Goal: Task Accomplishment & Management: Use online tool/utility

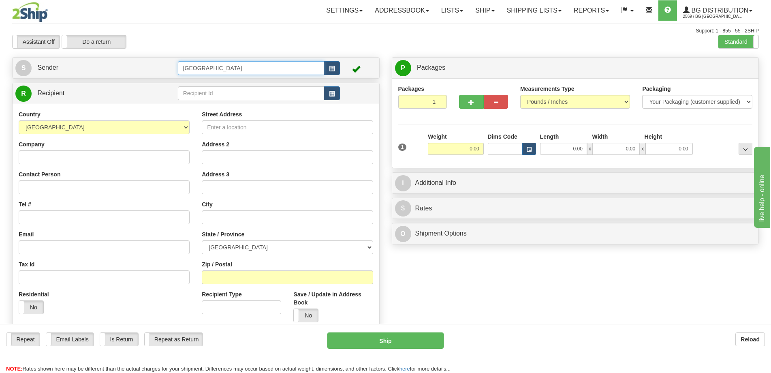
drag, startPoint x: 200, startPoint y: 70, endPoint x: 152, endPoint y: 70, distance: 48.6
click at [152, 70] on tr "S Sender [GEOGRAPHIC_DATA]" at bounding box center [195, 68] width 361 height 17
click at [192, 77] on div "8-10" at bounding box center [249, 80] width 138 height 9
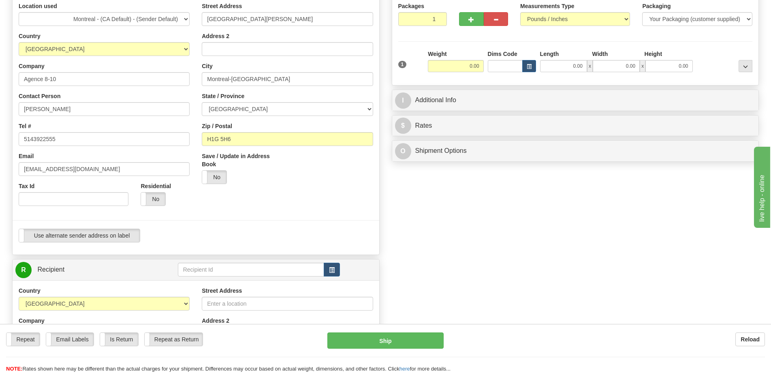
scroll to position [121, 0]
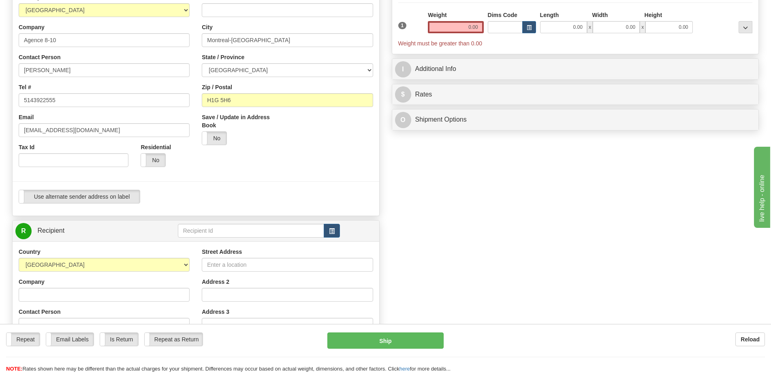
type input "8-10"
click at [236, 232] on input "text" at bounding box center [251, 231] width 147 height 14
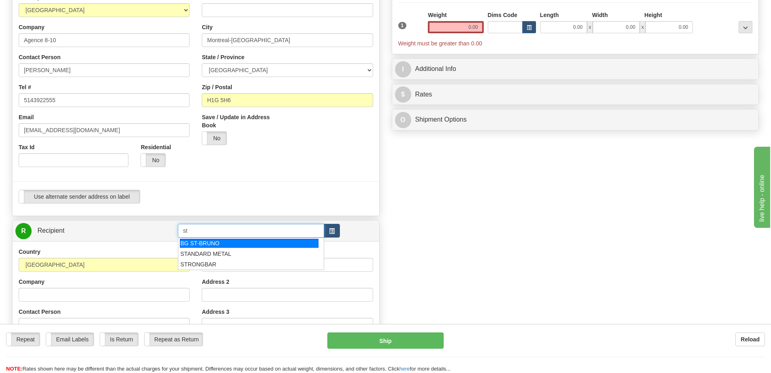
click at [255, 241] on div "BG ST-BRUNO" at bounding box center [249, 242] width 138 height 9
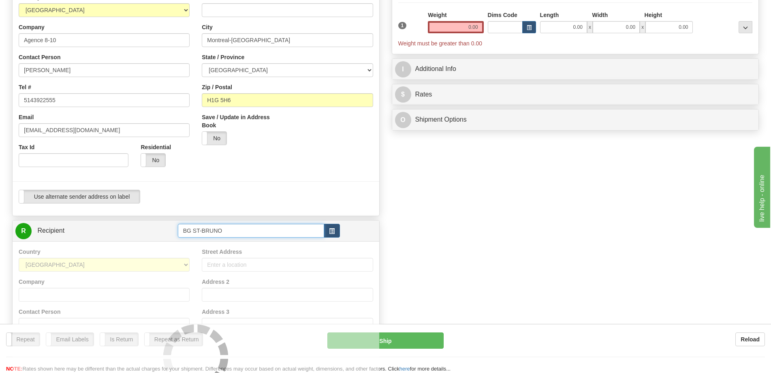
type input "BG ST-BRUNO"
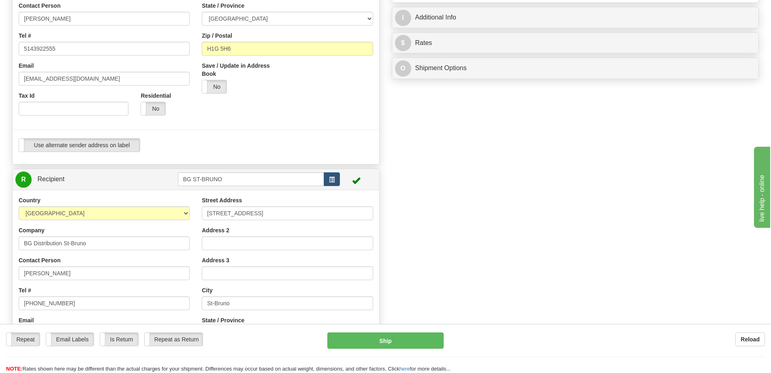
scroll to position [243, 0]
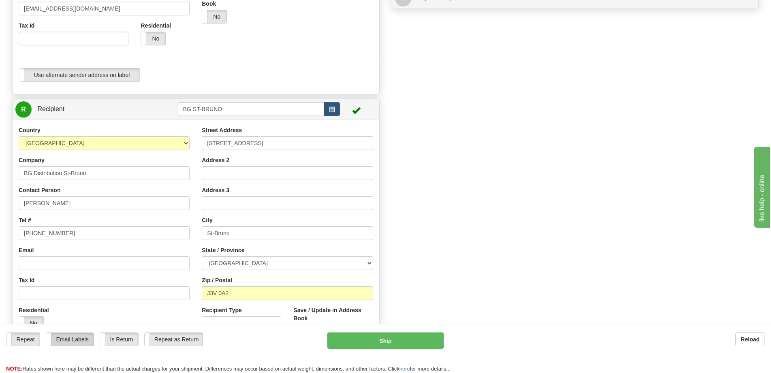
type input "0.00"
click at [82, 336] on label "Email Labels" at bounding box center [69, 338] width 47 height 13
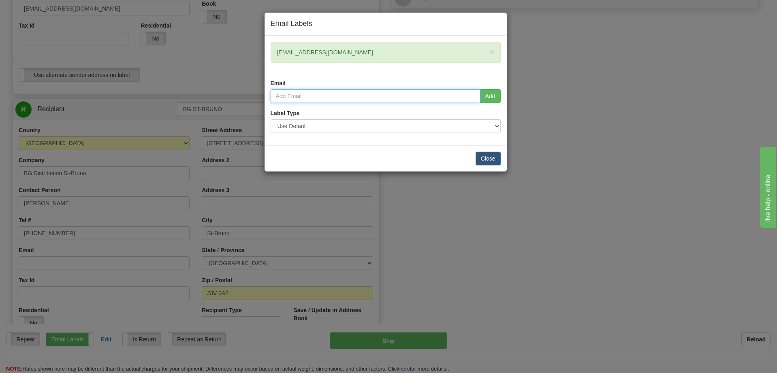
click at [312, 98] on input "email" at bounding box center [375, 96] width 210 height 14
type input "[EMAIL_ADDRESS][DOMAIN_NAME]"
click at [492, 102] on button "Add" at bounding box center [490, 96] width 21 height 14
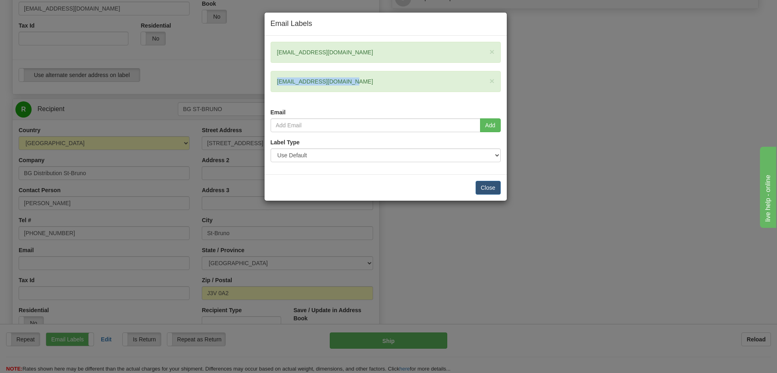
drag, startPoint x: 341, startPoint y: 81, endPoint x: 277, endPoint y: 80, distance: 63.6
click at [277, 80] on div "× nvoyer@bgdistribution.ca" at bounding box center [385, 81] width 230 height 21
copy div "[EMAIL_ADDRESS][DOMAIN_NAME]"
click at [488, 189] on button "Close" at bounding box center [487, 188] width 25 height 14
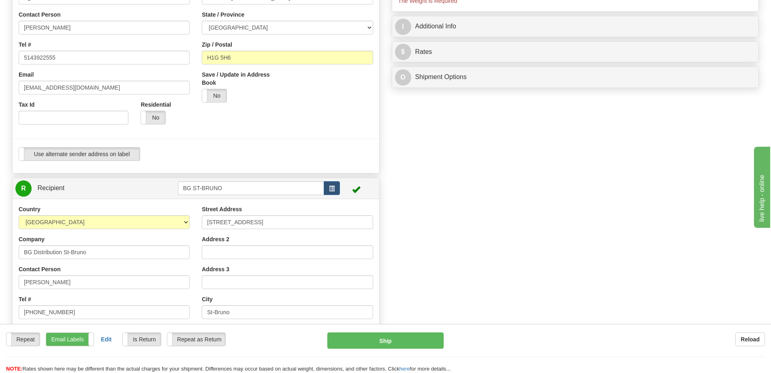
scroll to position [40, 0]
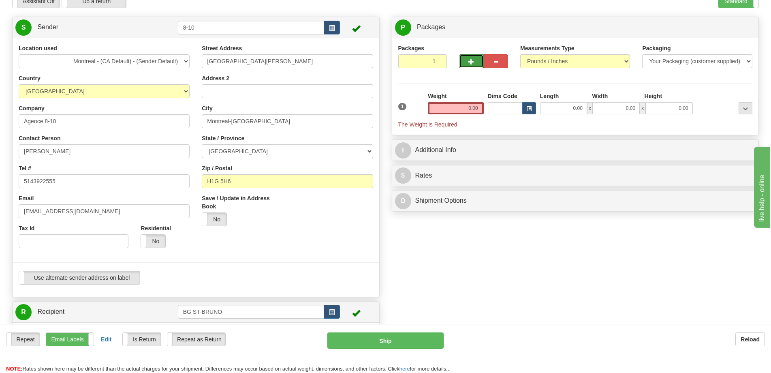
click at [473, 57] on button "button" at bounding box center [471, 61] width 24 height 14
radio input "true"
type input "2"
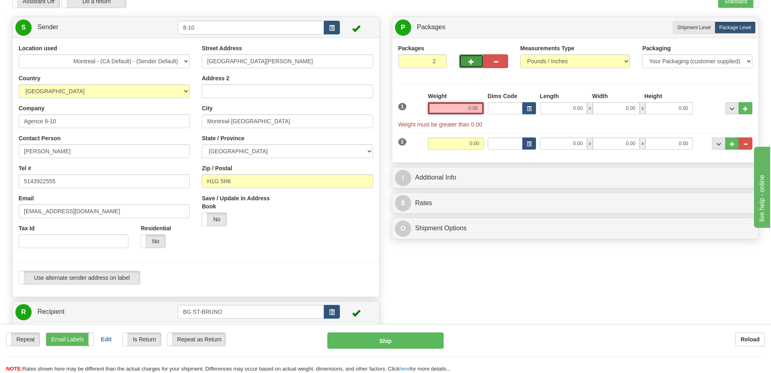
click at [464, 112] on input "0.00" at bounding box center [455, 108] width 55 height 12
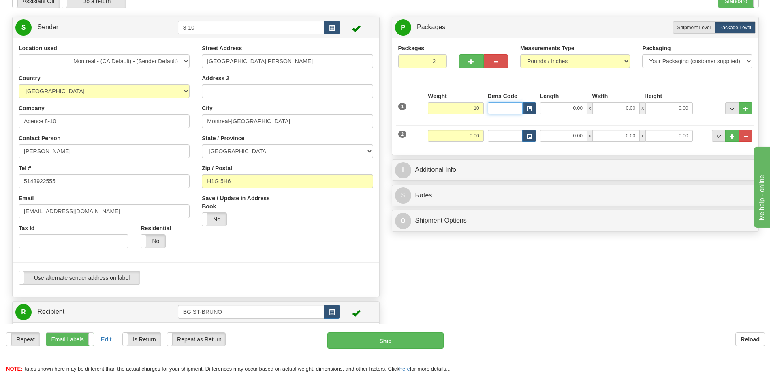
type input "10.00"
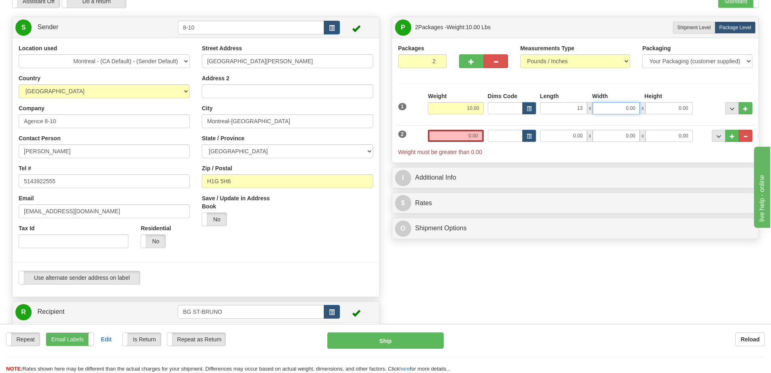
type input "13.00"
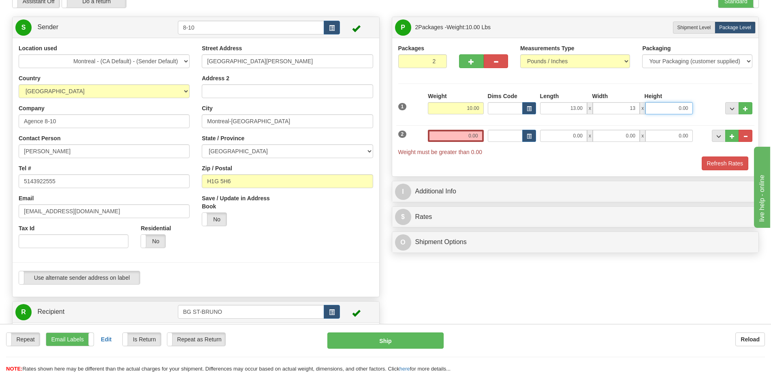
type input "13.00"
type input "10.00"
click at [554, 139] on input "0.00" at bounding box center [563, 136] width 47 height 12
type input "29.00"
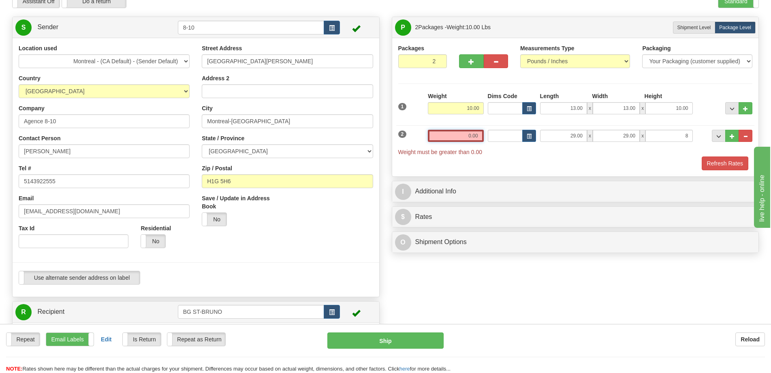
type input "8.00"
click at [456, 135] on input "0.00" at bounding box center [455, 136] width 55 height 12
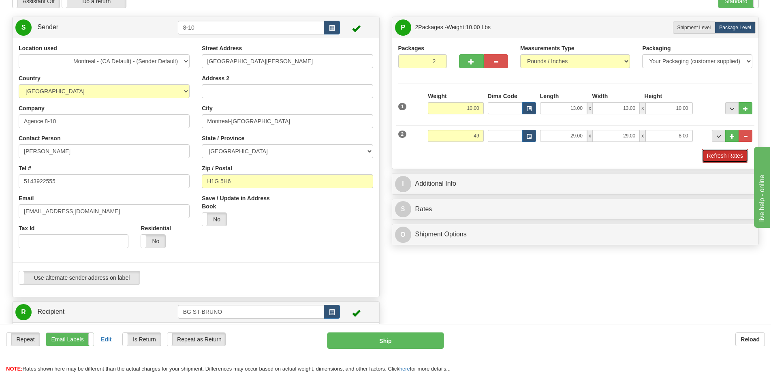
click at [705, 153] on button "Refresh Rates" at bounding box center [724, 156] width 47 height 14
type input "49.00"
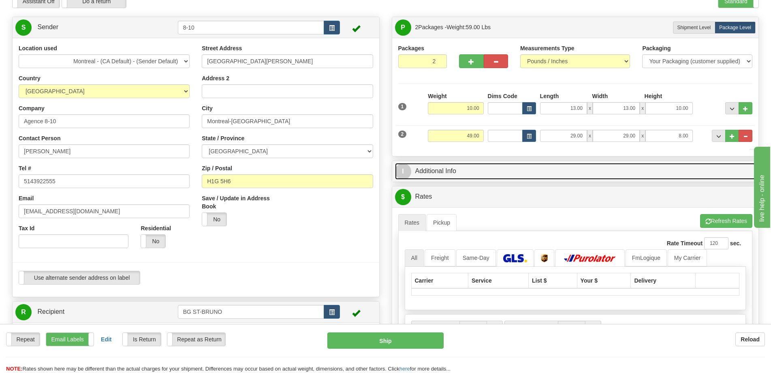
click at [650, 172] on link "I Additional Info" at bounding box center [575, 171] width 361 height 17
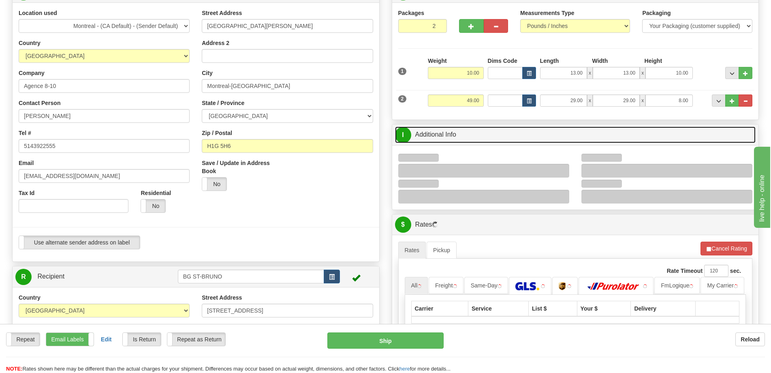
scroll to position [121, 0]
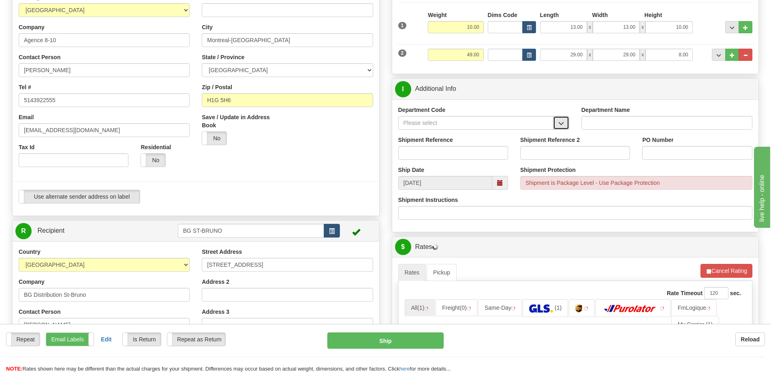
click at [562, 119] on button "button" at bounding box center [561, 123] width 16 height 14
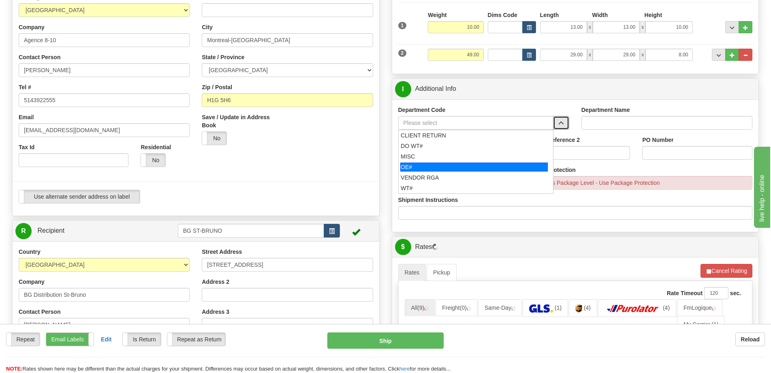
click at [442, 164] on div "OE#" at bounding box center [473, 166] width 147 height 9
type input "OE#"
type input "ORDERS"
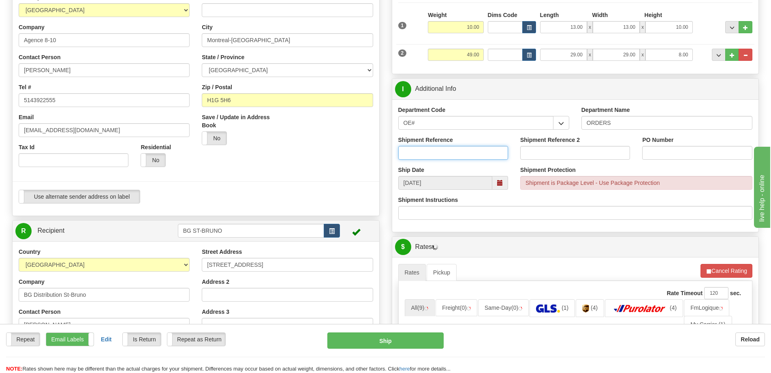
click at [451, 153] on input "Shipment Reference" at bounding box center [453, 153] width 110 height 14
click at [450, 127] on input "OE#" at bounding box center [475, 123] width 155 height 14
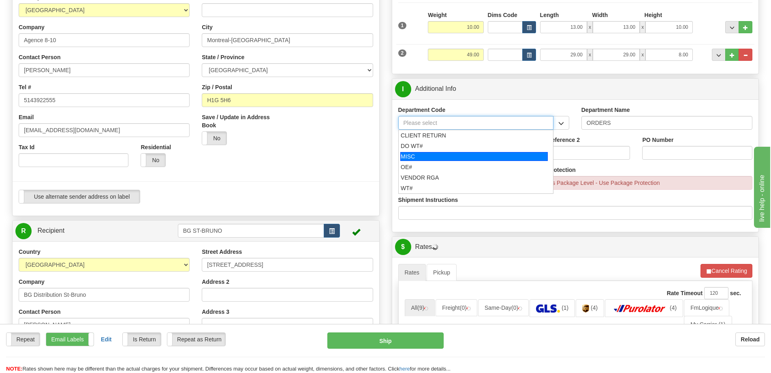
click at [432, 158] on div "MISC" at bounding box center [473, 156] width 147 height 9
type input "MISC"
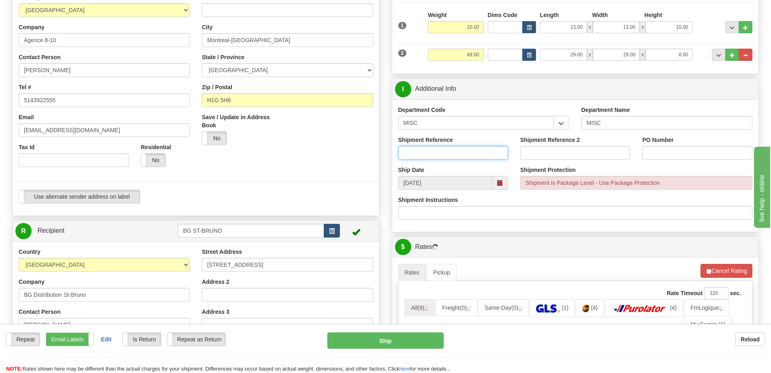
click at [432, 158] on input "Shipment Reference" at bounding box center [453, 153] width 110 height 14
type input "8001635-00"
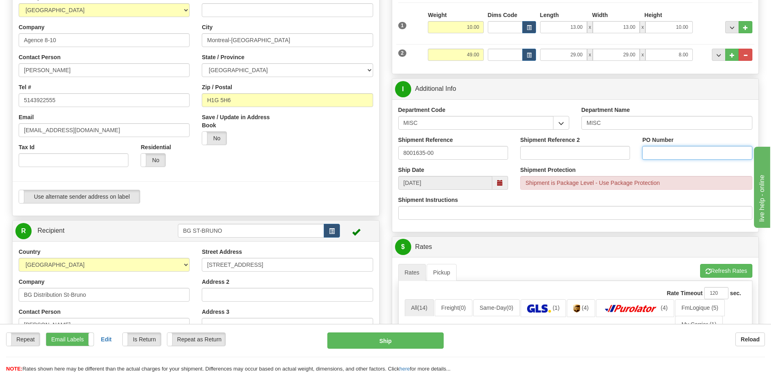
click at [715, 156] on input "PO Number" at bounding box center [697, 153] width 110 height 14
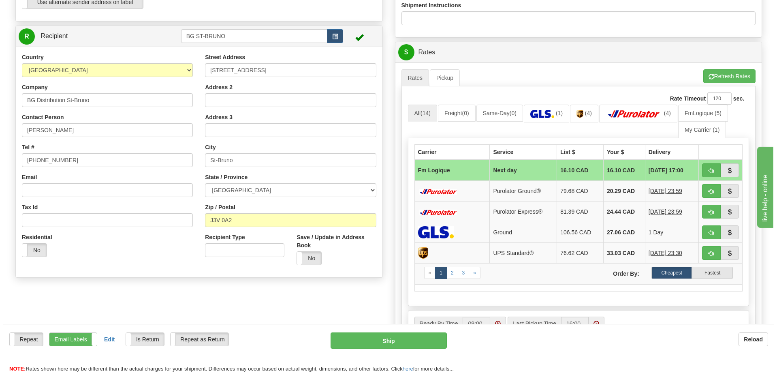
scroll to position [324, 0]
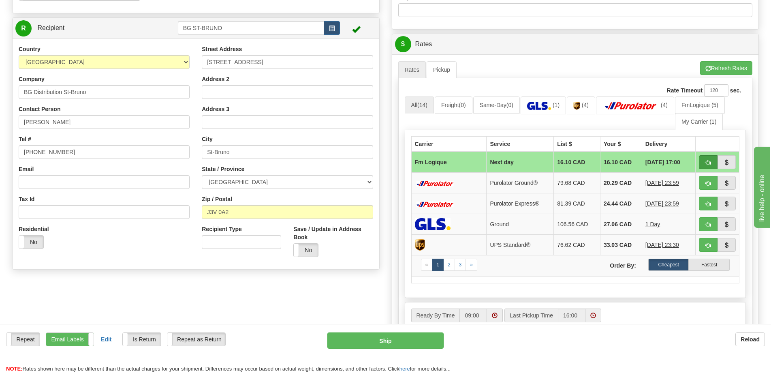
type input "."
click at [708, 158] on button "button" at bounding box center [707, 162] width 19 height 14
type input "jour"
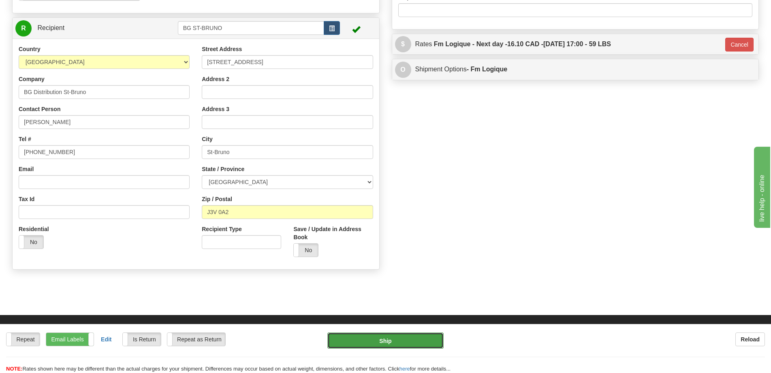
click at [413, 338] on button "Ship" at bounding box center [385, 340] width 116 height 16
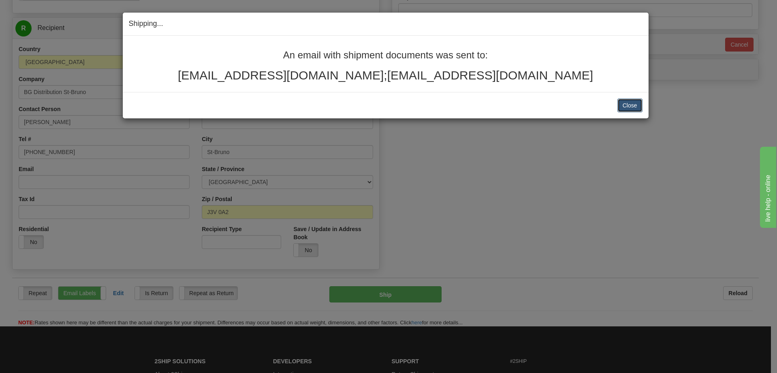
click at [635, 101] on button "Close" at bounding box center [629, 105] width 25 height 14
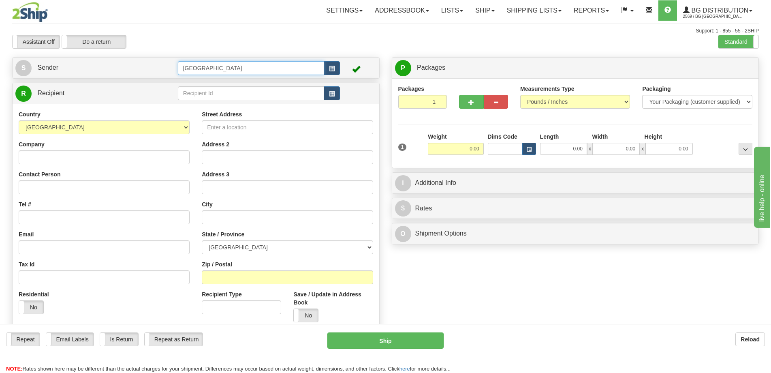
drag, startPoint x: 235, startPoint y: 66, endPoint x: 72, endPoint y: 68, distance: 163.6
click at [72, 68] on tr "S Sender [GEOGRAPHIC_DATA]" at bounding box center [195, 68] width 361 height 17
click at [225, 72] on input "[GEOGRAPHIC_DATA]" at bounding box center [251, 68] width 147 height 14
click at [224, 69] on input "[GEOGRAPHIC_DATA]" at bounding box center [251, 68] width 147 height 14
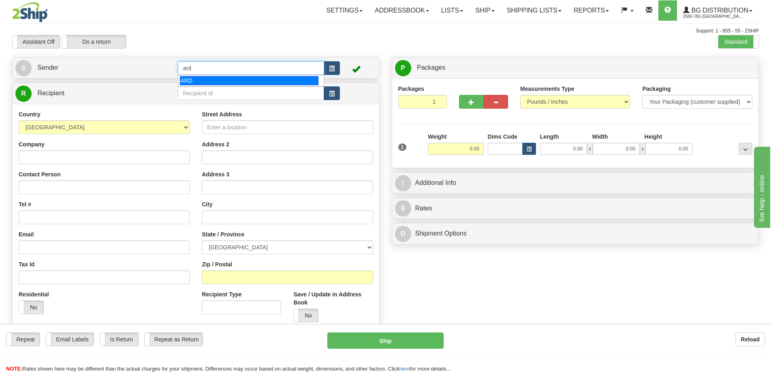
click at [224, 81] on div "ARD" at bounding box center [249, 80] width 138 height 9
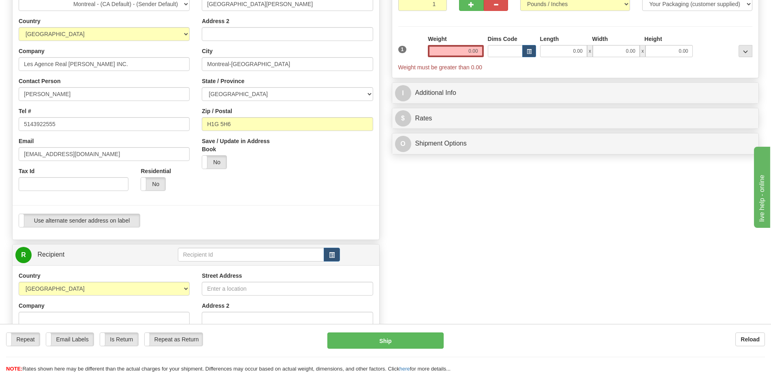
scroll to position [121, 0]
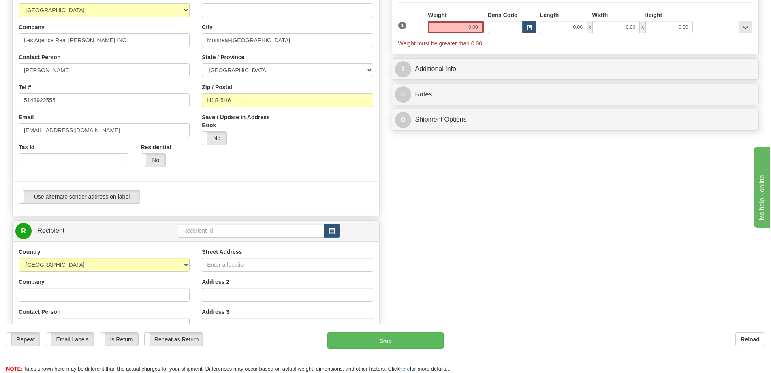
type input "ARD"
click at [227, 232] on input "text" at bounding box center [251, 231] width 147 height 14
type input "s"
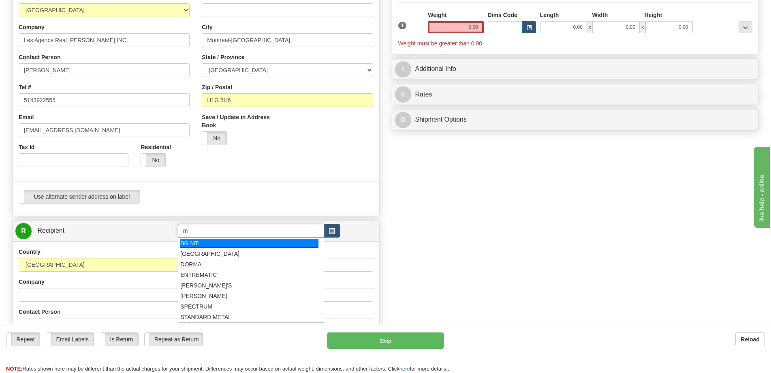
click at [226, 240] on div "BG MTL" at bounding box center [249, 242] width 138 height 9
type input "BG MTL"
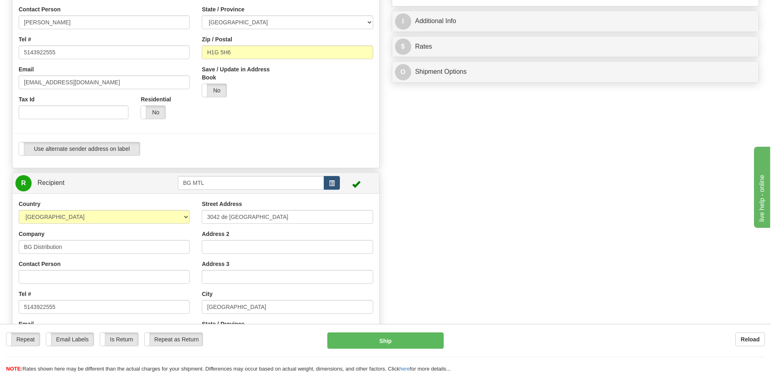
scroll to position [243, 0]
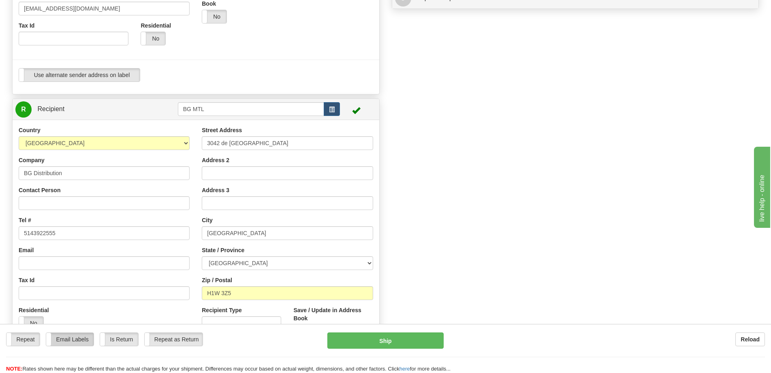
type input "0.00"
click at [91, 337] on label "Email Labels" at bounding box center [69, 338] width 47 height 13
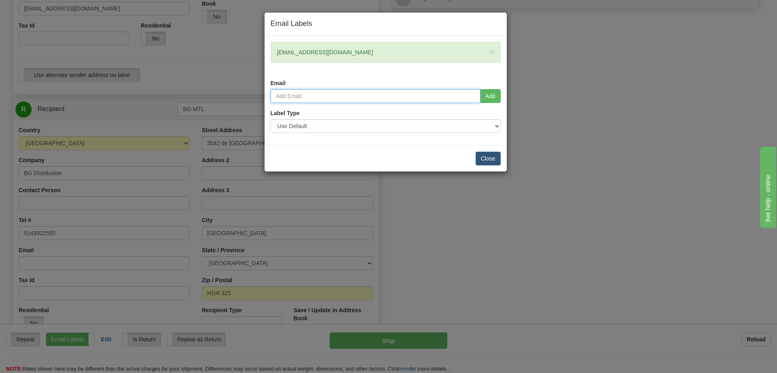
click at [330, 98] on input "email" at bounding box center [375, 96] width 210 height 14
paste input "[EMAIL_ADDRESS][DOMAIN_NAME]"
type input "[EMAIL_ADDRESS][DOMAIN_NAME]"
click at [481, 99] on button "Add" at bounding box center [490, 96] width 21 height 14
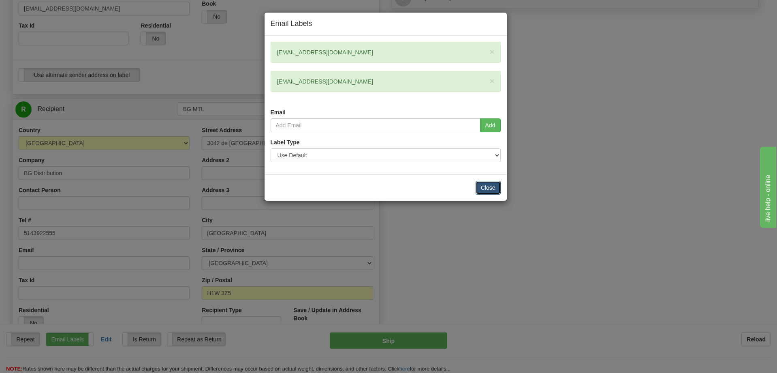
click at [490, 187] on button "Close" at bounding box center [487, 188] width 25 height 14
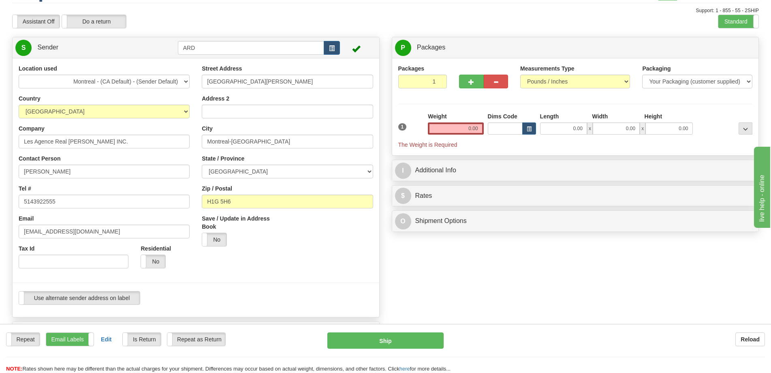
scroll to position [0, 0]
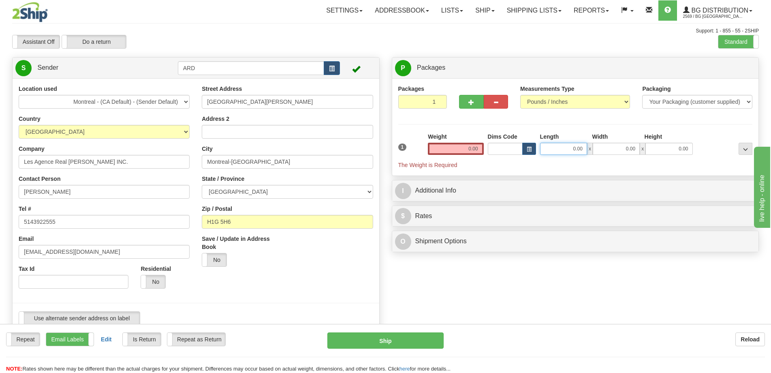
click at [570, 151] on input "0.00" at bounding box center [563, 149] width 47 height 12
type input "1"
type input "26.00"
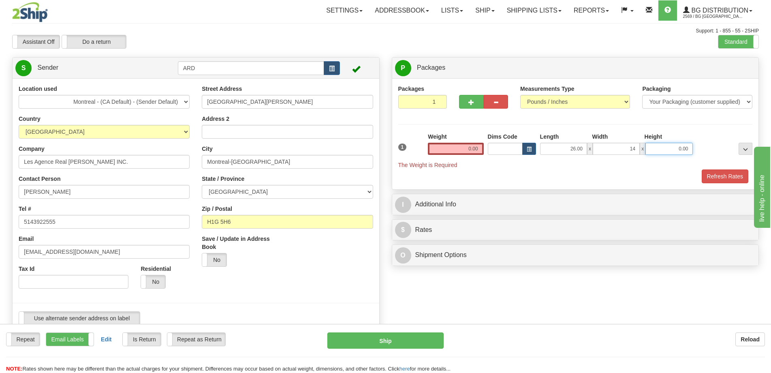
type input "14.00"
type input "1"
drag, startPoint x: 479, startPoint y: 145, endPoint x: 475, endPoint y: 147, distance: 4.4
click at [478, 145] on input "0.00" at bounding box center [455, 149] width 55 height 12
type input "1.00"
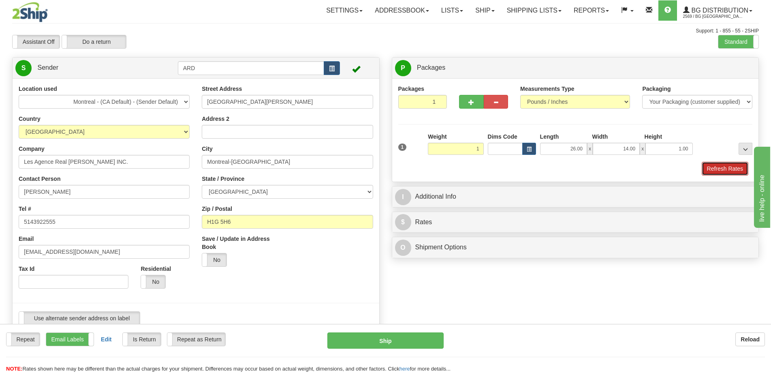
click at [720, 167] on button "Refresh Rates" at bounding box center [724, 169] width 47 height 14
type input "1.00"
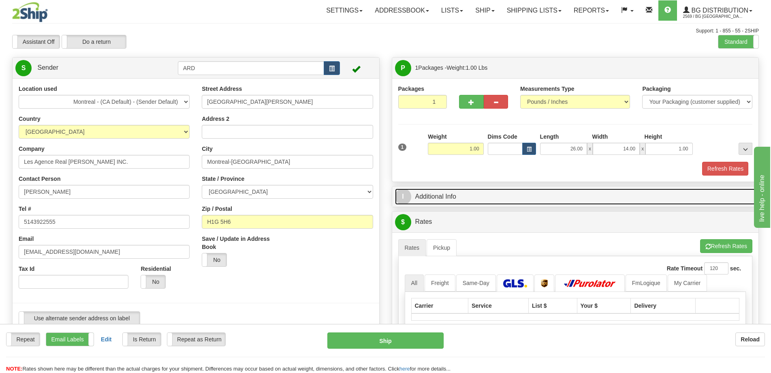
click at [676, 188] on link "I Additional Info" at bounding box center [575, 196] width 361 height 17
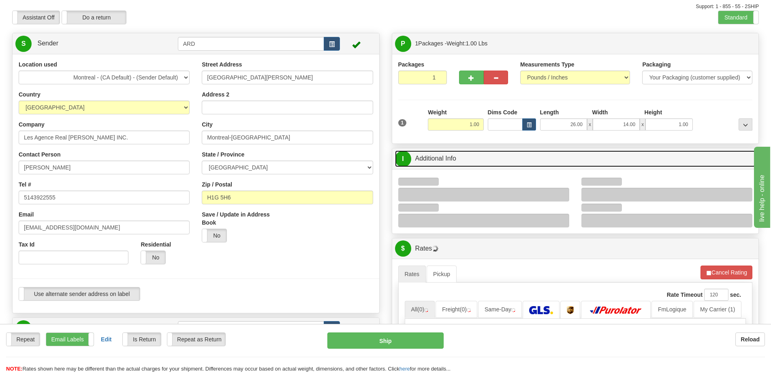
scroll to position [81, 0]
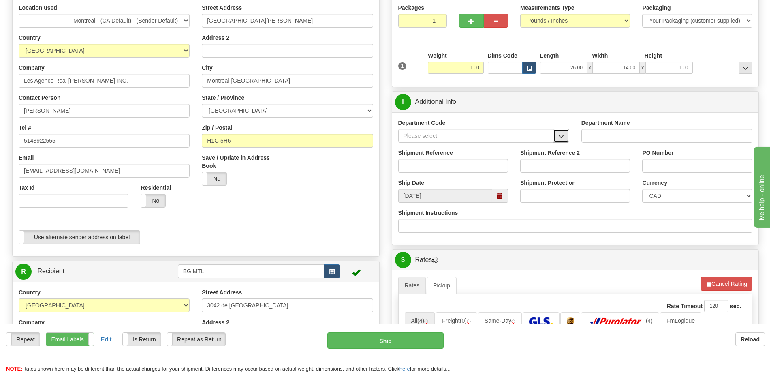
click at [562, 132] on button "button" at bounding box center [561, 136] width 16 height 14
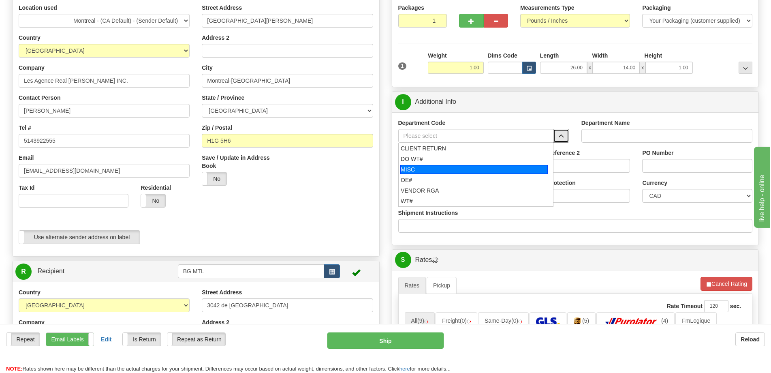
click at [445, 173] on div "MISC" at bounding box center [473, 169] width 147 height 9
type input "MISC"
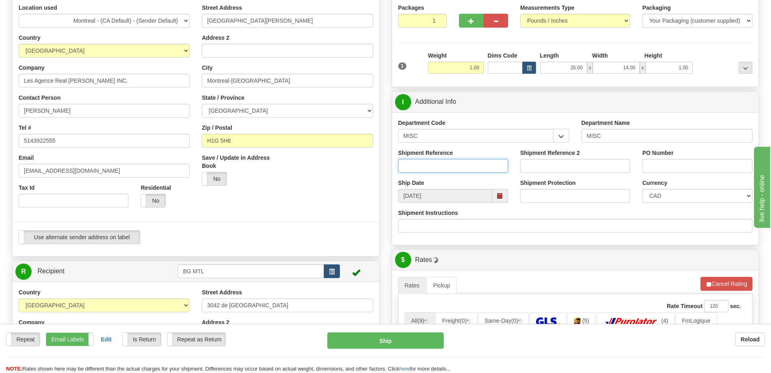
click at [445, 166] on input "Shipment Reference" at bounding box center [453, 166] width 110 height 14
type input "8001515"
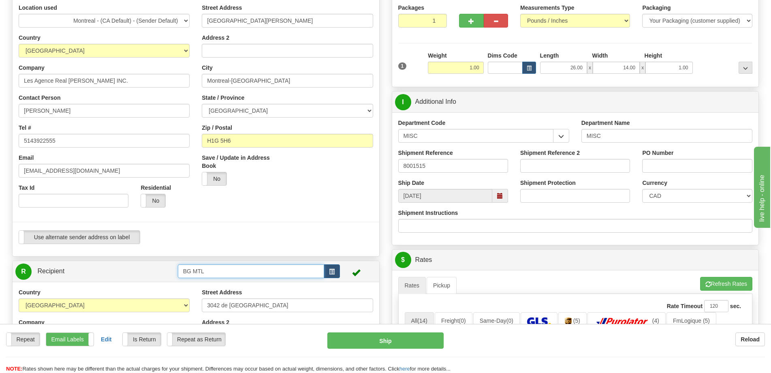
drag, startPoint x: 213, startPoint y: 273, endPoint x: 160, endPoint y: 273, distance: 52.6
click at [161, 273] on tr "R Recipient BG MTL" at bounding box center [195, 271] width 361 height 17
click at [191, 283] on div "BG ST-BRUNO" at bounding box center [249, 283] width 138 height 9
type input "BG ST-BRUNO"
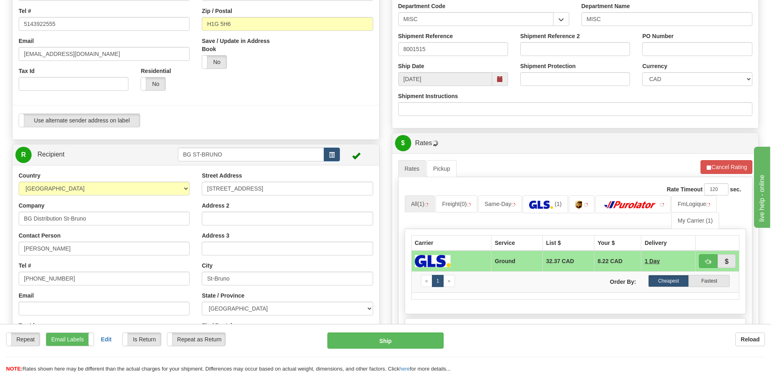
scroll to position [202, 0]
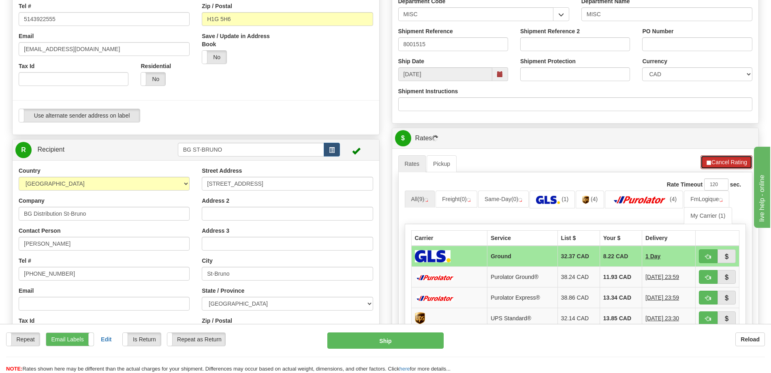
click at [706, 163] on span "button" at bounding box center [708, 162] width 6 height 5
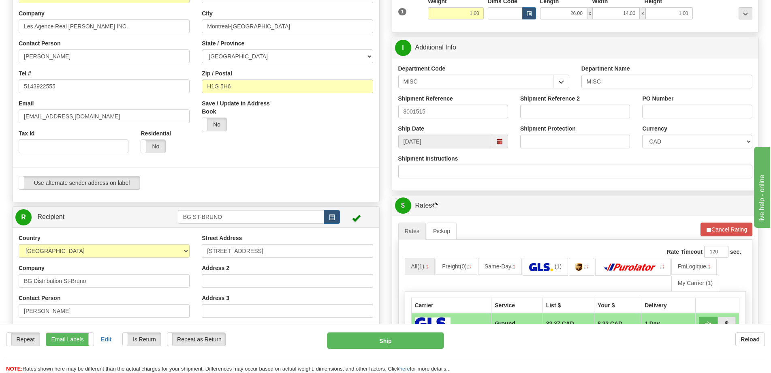
scroll to position [81, 0]
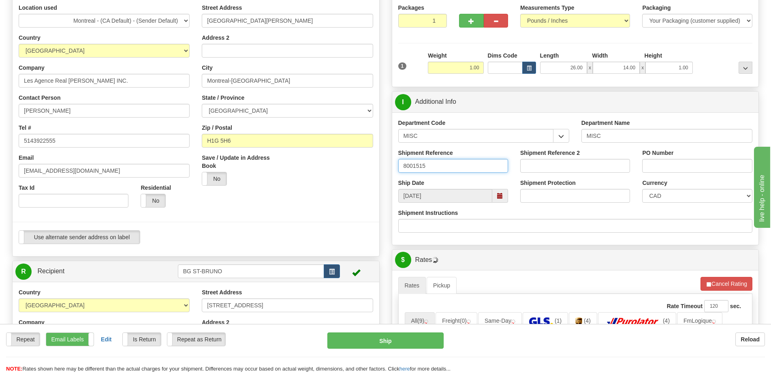
click at [429, 166] on input "8001515" at bounding box center [453, 166] width 110 height 14
type input "8001515-00"
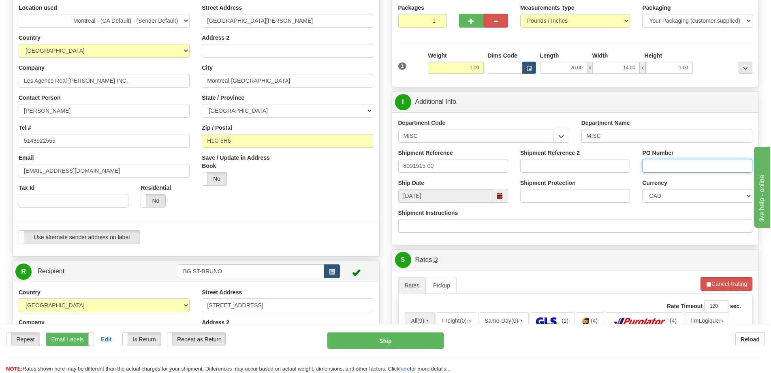
click at [668, 164] on input "PO Number" at bounding box center [697, 166] width 110 height 14
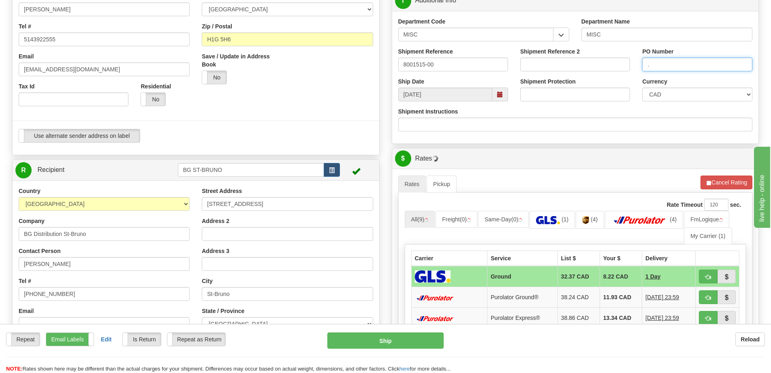
scroll to position [283, 0]
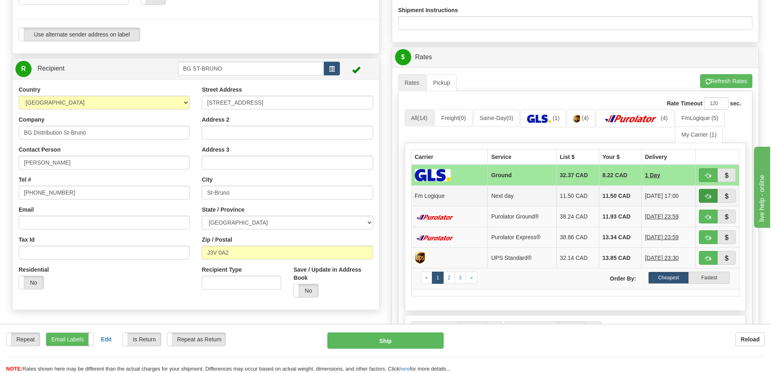
type input "."
click at [704, 194] on button "button" at bounding box center [707, 196] width 19 height 14
type input "jour"
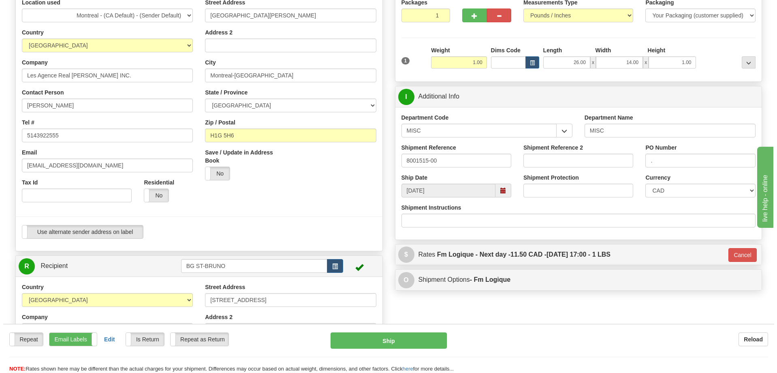
scroll to position [162, 0]
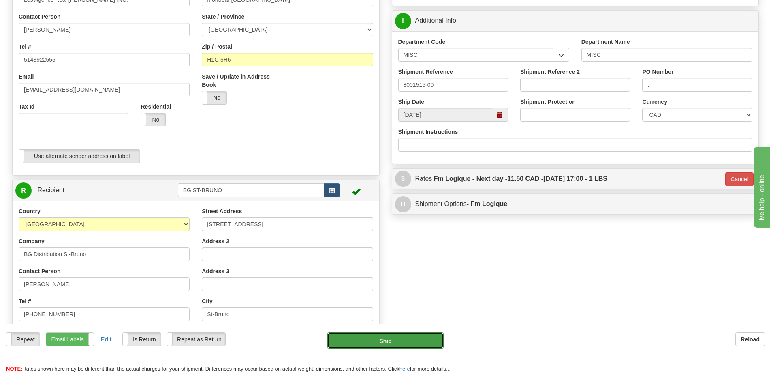
click at [388, 340] on button "Ship" at bounding box center [385, 340] width 116 height 16
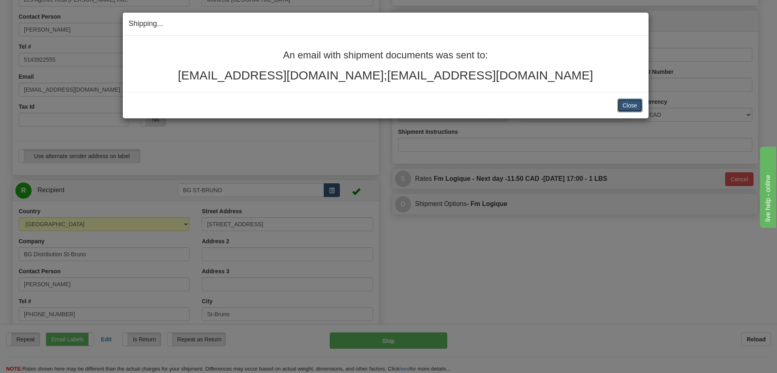
click at [620, 103] on button "Close" at bounding box center [629, 105] width 25 height 14
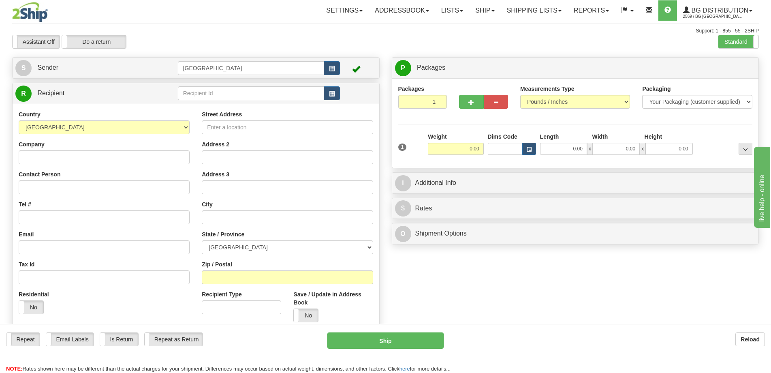
click at [225, 32] on div "Support: 1 - 855 - 55 - 2SHIP" at bounding box center [385, 31] width 746 height 7
click at [238, 91] on input "text" at bounding box center [251, 93] width 147 height 14
click at [234, 99] on input "9595" at bounding box center [251, 93] width 147 height 14
click at [234, 106] on div "9595" at bounding box center [249, 105] width 138 height 9
type input "9595"
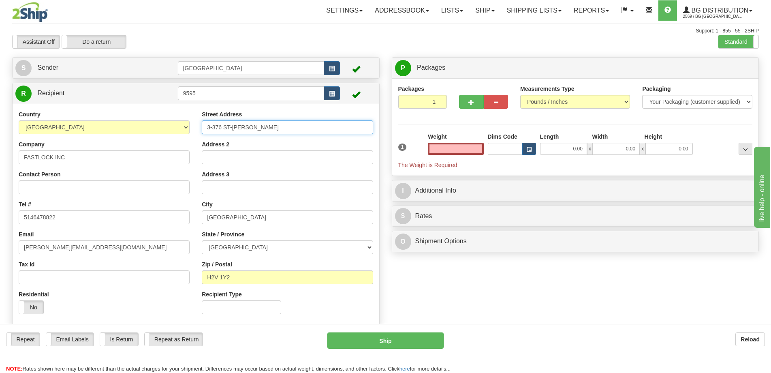
type input "0.00"
drag, startPoint x: 295, startPoint y: 124, endPoint x: 108, endPoint y: 122, distance: 186.7
click at [109, 123] on div "Country AFGHANISTAN ALAND ISLANDS ALBANIA ALGERIA AMERICAN SAMOA ANDORRA ANGOLA…" at bounding box center [196, 215] width 366 height 210
type input "677 Avenue de l'épée"
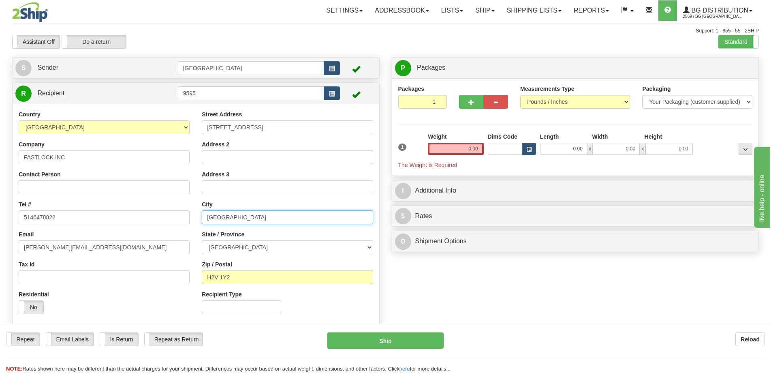
type input "Outremont"
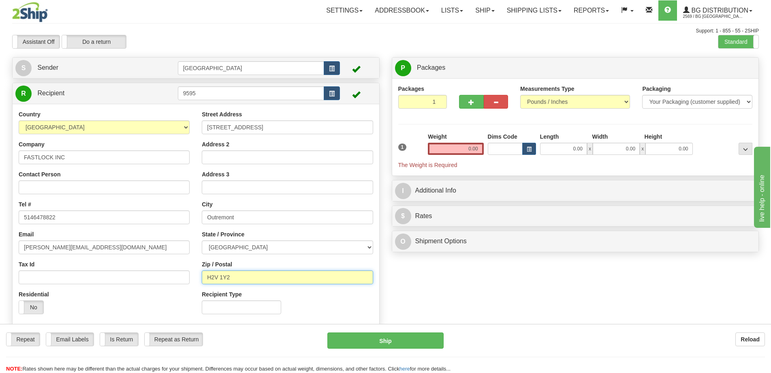
type input "H2V 3T7"
click at [563, 148] on input "0.00" at bounding box center [563, 149] width 47 height 12
type input "8.00"
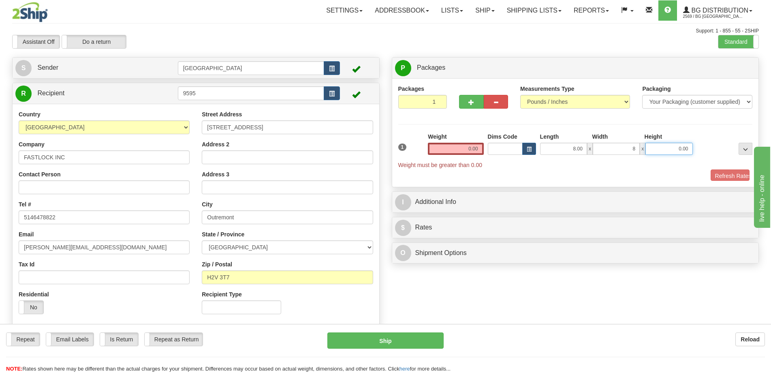
type input "8.00"
type input "11.00"
click at [465, 146] on input "0.00" at bounding box center [455, 149] width 55 height 12
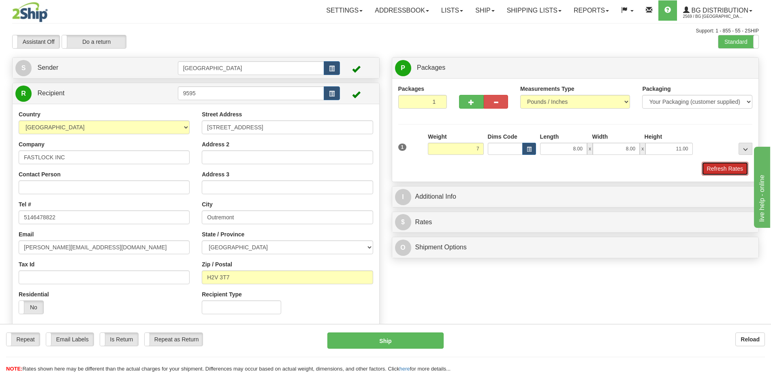
click at [728, 165] on button "Refresh Rates" at bounding box center [724, 169] width 47 height 14
type input "7.00"
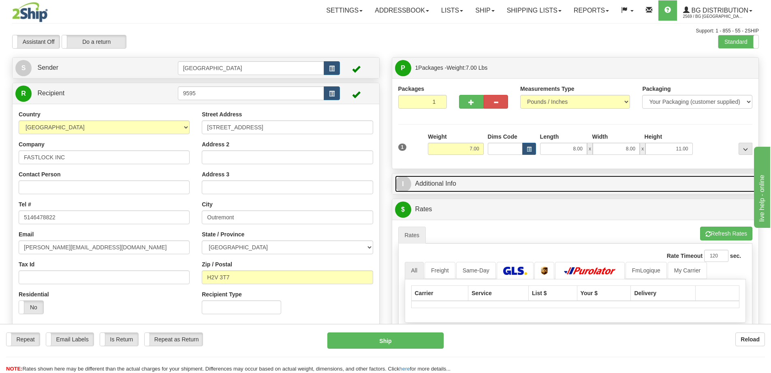
click at [675, 184] on link "I Additional Info" at bounding box center [575, 183] width 361 height 17
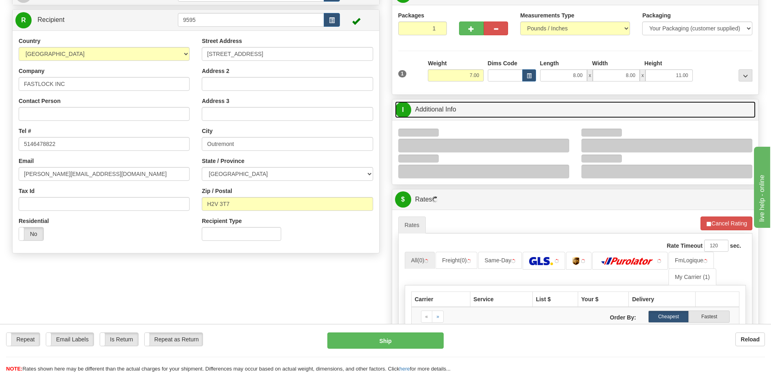
scroll to position [81, 0]
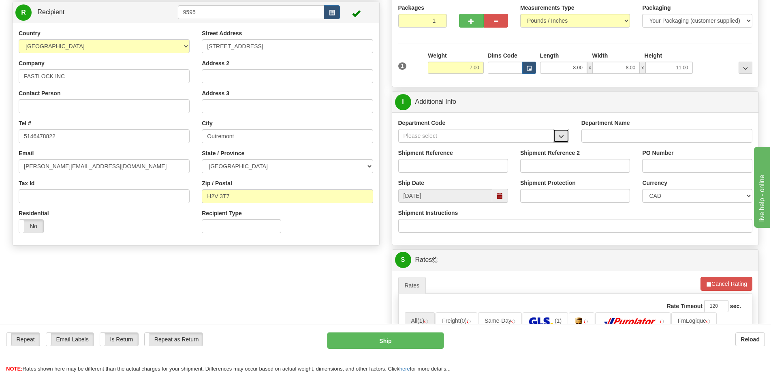
click at [562, 138] on span "button" at bounding box center [561, 136] width 6 height 5
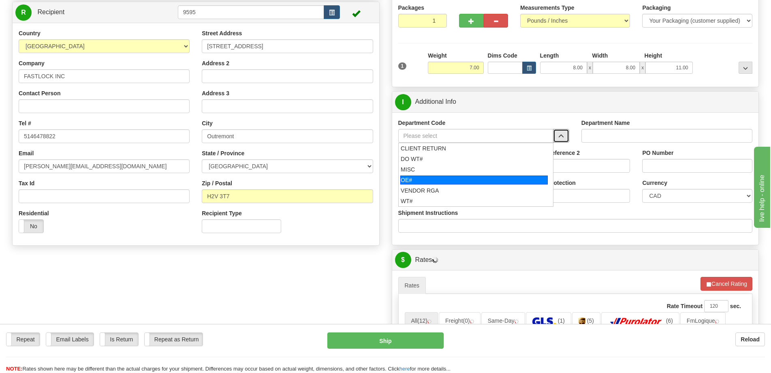
click at [441, 181] on div "OE#" at bounding box center [473, 179] width 147 height 9
type input "OE#"
type input "ORDERS"
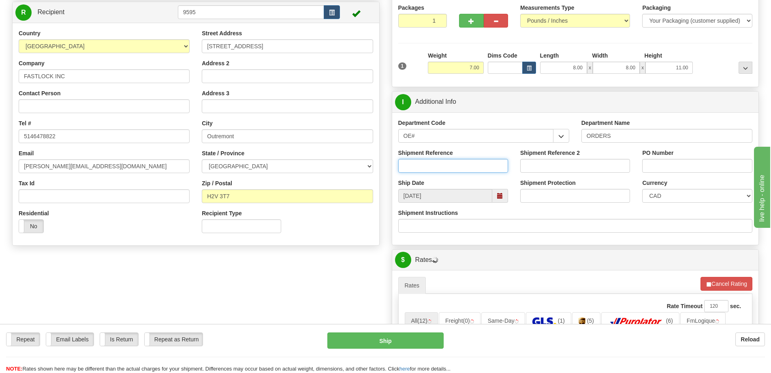
click at [454, 166] on input "Shipment Reference" at bounding box center [453, 166] width 110 height 14
type input "50323299-00"
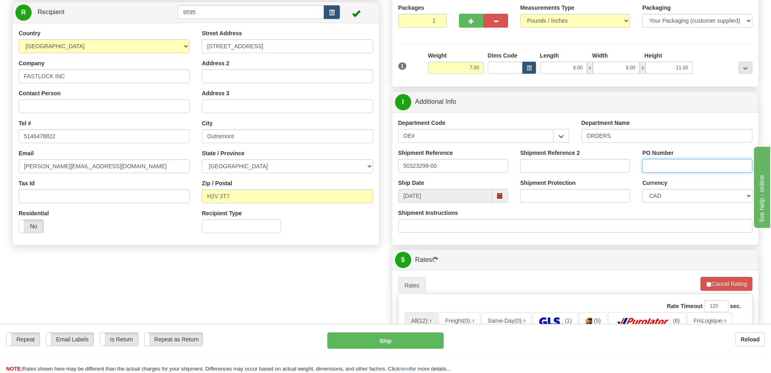
click at [712, 165] on input "PO Number" at bounding box center [697, 166] width 110 height 14
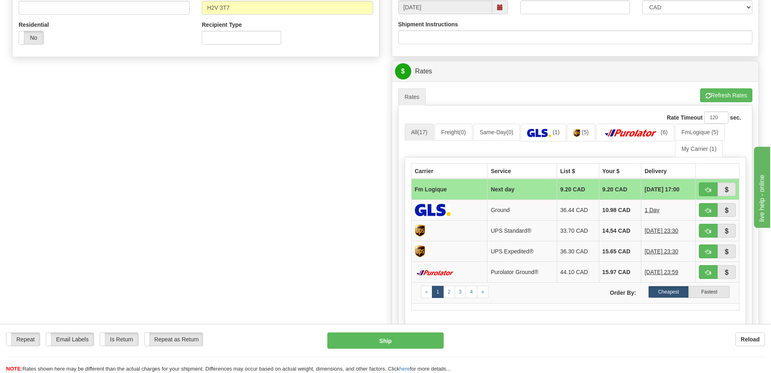
scroll to position [283, 0]
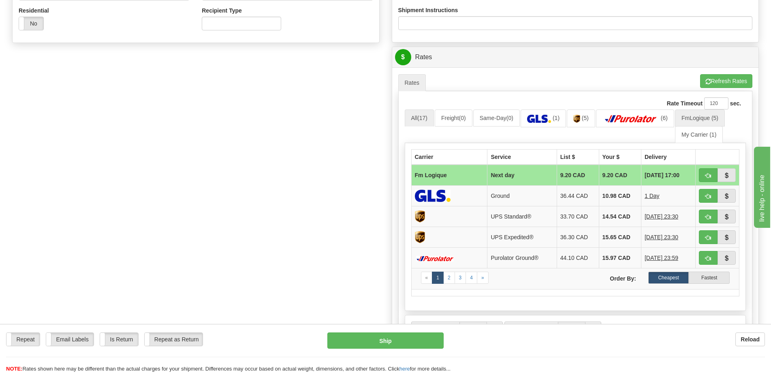
type input "."
click at [703, 119] on link "FmLogique (5)" at bounding box center [700, 117] width 50 height 17
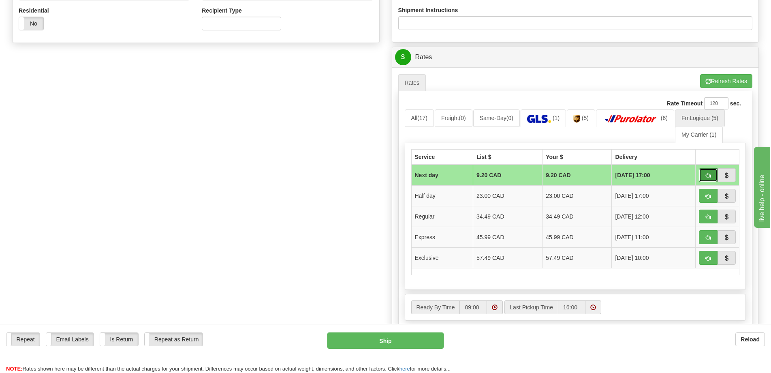
click at [704, 174] on button "button" at bounding box center [707, 175] width 19 height 14
type input "jour"
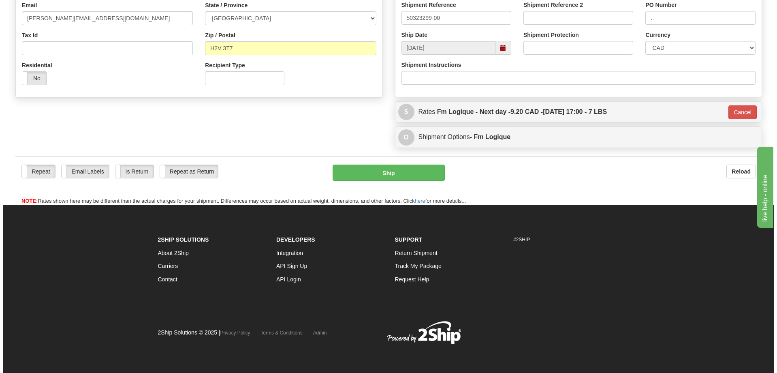
scroll to position [229, 0]
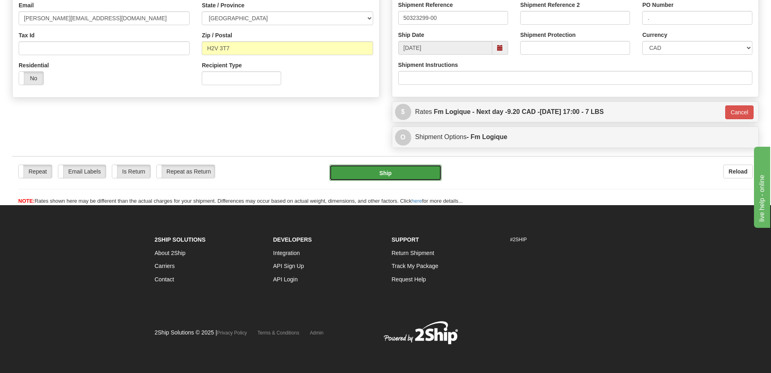
click at [413, 175] on button "Ship" at bounding box center [385, 172] width 112 height 16
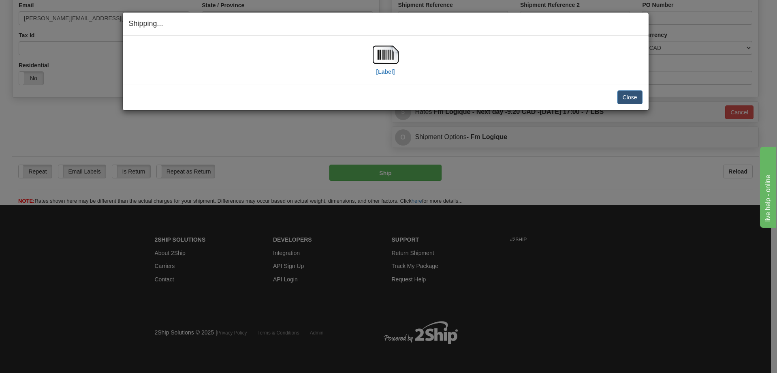
click at [377, 40] on div "[Label] IMPORTANT NOTICE Embassy / Consulate / Government Building / Hospital C…" at bounding box center [386, 60] width 526 height 48
click at [379, 51] on img at bounding box center [386, 55] width 26 height 26
click at [634, 94] on button "Close" at bounding box center [629, 97] width 25 height 14
